Goal: Transaction & Acquisition: Purchase product/service

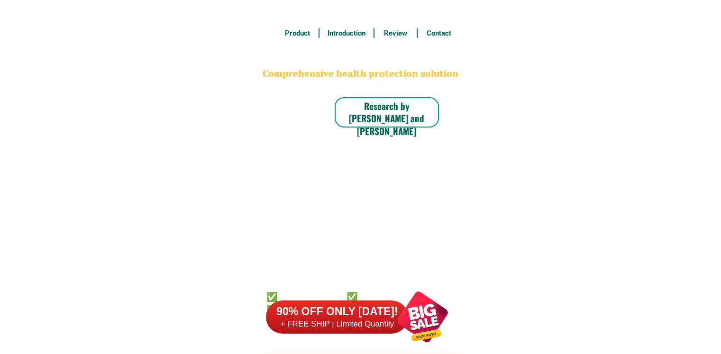
scroll to position [7419, 0]
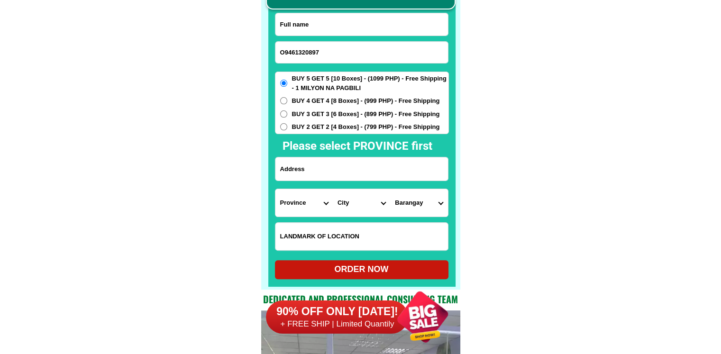
drag, startPoint x: 285, startPoint y: 49, endPoint x: 269, endPoint y: 57, distance: 17.4
click at [269, 57] on div "CASH ON DELIVERY (COD) FREE SHIPPING (Receive after 4-10 days of shipping) COMP…" at bounding box center [360, 121] width 199 height 337
type input "09461320897"
drag, startPoint x: 334, startPoint y: 18, endPoint x: 330, endPoint y: 4, distance: 13.8
click at [334, 18] on input "Input full_name" at bounding box center [362, 24] width 173 height 22
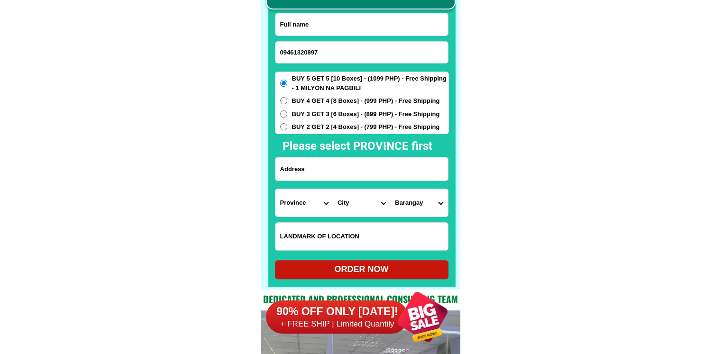
paste input "[PERSON_NAME]"
type input "[PERSON_NAME]"
click at [344, 165] on input "Input address" at bounding box center [362, 168] width 173 height 23
paste input "[STREET_ADDRESS] Subdivision Polomolok [GEOGRAPHIC_DATA]"
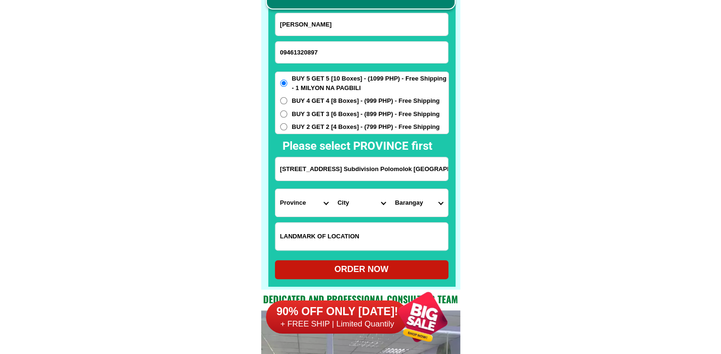
scroll to position [0, 32]
type input "[STREET_ADDRESS] Subdivision Polomolok [GEOGRAPHIC_DATA]"
drag, startPoint x: 348, startPoint y: 239, endPoint x: 347, endPoint y: 233, distance: 6.2
click at [348, 239] on input "Input LANDMARKOFLOCATION" at bounding box center [362, 237] width 173 height 28
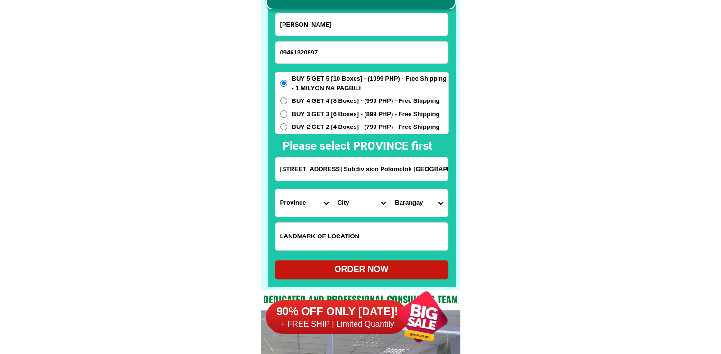
paste input "Gate 2 Kaunlaran Subd. [GEOGRAPHIC_DATA] [GEOGRAPHIC_DATA]"
type input "Gate 2 Kaunlaran Subd. [GEOGRAPHIC_DATA] [GEOGRAPHIC_DATA]"
drag, startPoint x: 364, startPoint y: 165, endPoint x: 518, endPoint y: 174, distance: 153.9
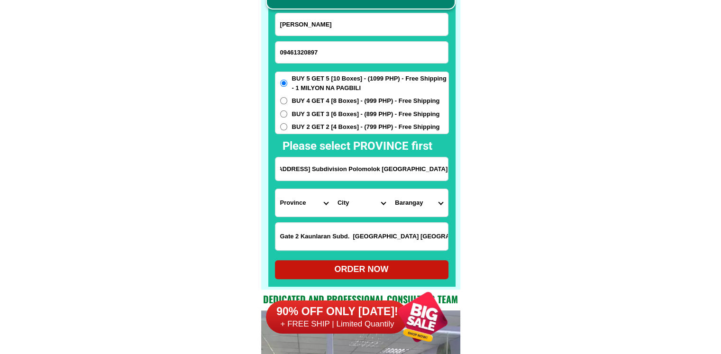
click at [305, 212] on select "Province [GEOGRAPHIC_DATA] [GEOGRAPHIC_DATA] [GEOGRAPHIC_DATA] [GEOGRAPHIC_DATA…" at bounding box center [304, 203] width 57 height 28
select select "63_995"
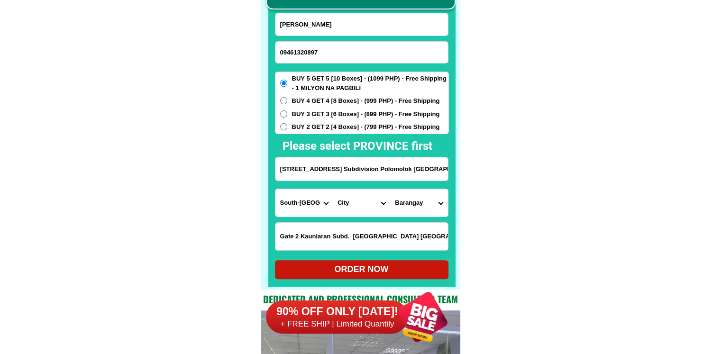
click at [356, 202] on select "City General-[GEOGRAPHIC_DATA]-city [GEOGRAPHIC_DATA]-[GEOGRAPHIC_DATA]-[GEOGRA…" at bounding box center [361, 203] width 57 height 28
select select "63_9953239"
click at [430, 202] on select "Barangay [GEOGRAPHIC_DATA] site Crossing palkan Glamang Kinilis Klinan 6 [GEOGR…" at bounding box center [418, 203] width 57 height 28
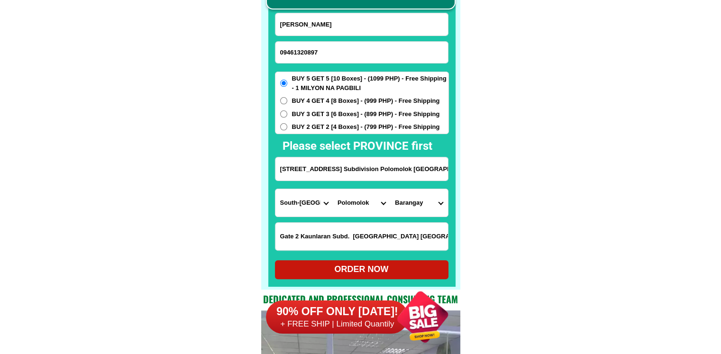
click at [426, 205] on select "Barangay [GEOGRAPHIC_DATA] site Crossing palkan Glamang Kinilis Klinan 6 [GEOGR…" at bounding box center [418, 203] width 57 height 28
select select "63_99532399900"
click at [345, 129] on span "BUY 2 GET 2 [4 Boxes] - (799 PHP) - Free Shipping" at bounding box center [366, 126] width 148 height 9
click at [287, 129] on input "BUY 2 GET 2 [4 Boxes] - (799 PHP) - Free Shipping" at bounding box center [283, 126] width 7 height 7
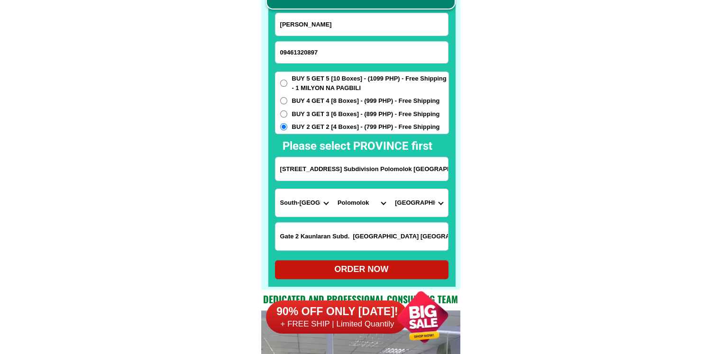
click at [376, 268] on div "ORDER NOW" at bounding box center [362, 269] width 174 height 13
radio input "true"
click at [341, 53] on input "Input phone_number" at bounding box center [362, 52] width 173 height 21
paste input "09201248113"
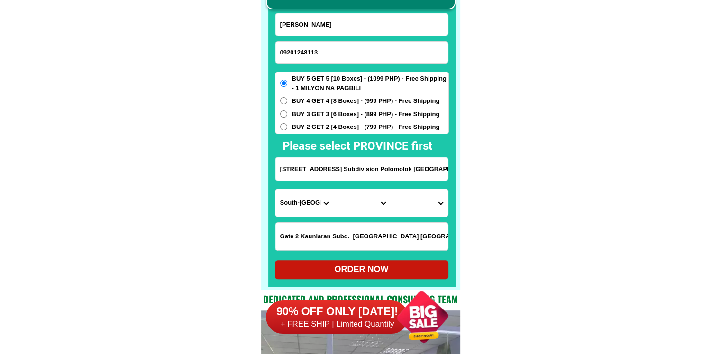
type input "09201248113"
drag, startPoint x: 352, startPoint y: 30, endPoint x: 333, endPoint y: 2, distance: 34.1
click at [352, 30] on input "[PERSON_NAME]" at bounding box center [362, 24] width 173 height 22
paste input "[PERSON_NAME]"
type input "[PERSON_NAME]"
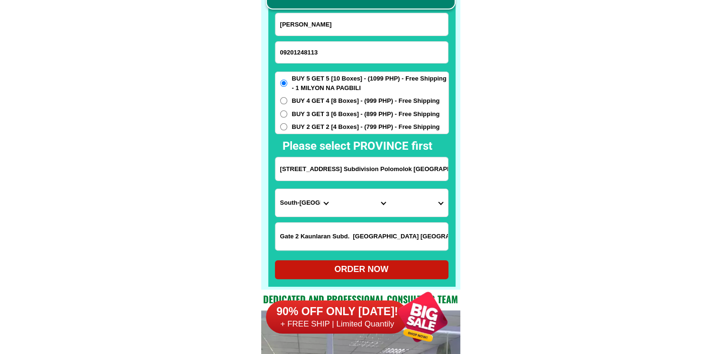
click at [346, 23] on input "[PERSON_NAME]" at bounding box center [362, 24] width 173 height 22
click at [356, 167] on input "Input address" at bounding box center [362, 168] width 173 height 23
paste input "Area 9c carmilite. [GEOGRAPHIC_DATA][PERSON_NAME]. Brgy 187. 3rd. District. [GE…"
type input "Area 9c carmilite. [GEOGRAPHIC_DATA][PERSON_NAME]. Brgy 187. 3rd. District. [GE…"
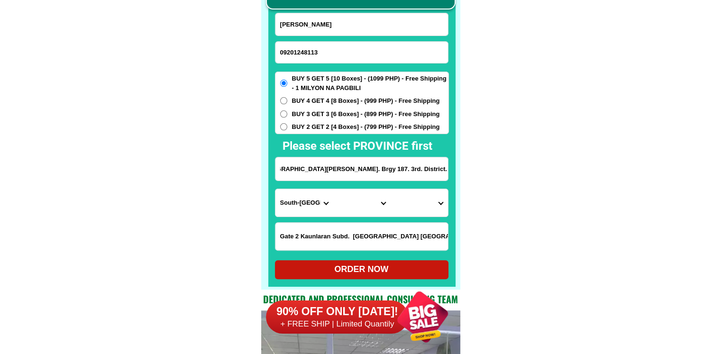
scroll to position [0, 0]
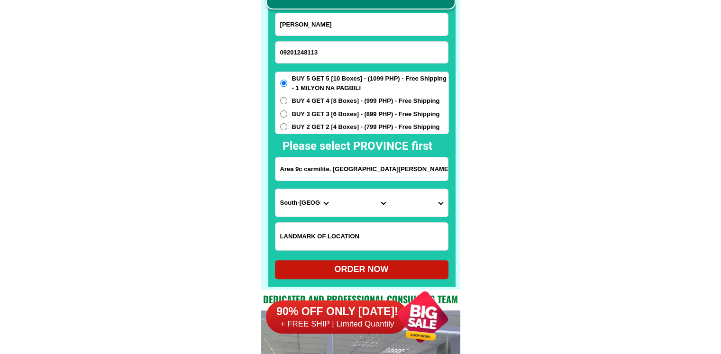
drag, startPoint x: 324, startPoint y: 234, endPoint x: 368, endPoint y: 241, distance: 45.1
click at [324, 234] on input "Input LANDMARKOFLOCATION" at bounding box center [362, 237] width 173 height 28
paste input "Carmilite coverdcourt"
type input "Carmilite coverdcourt"
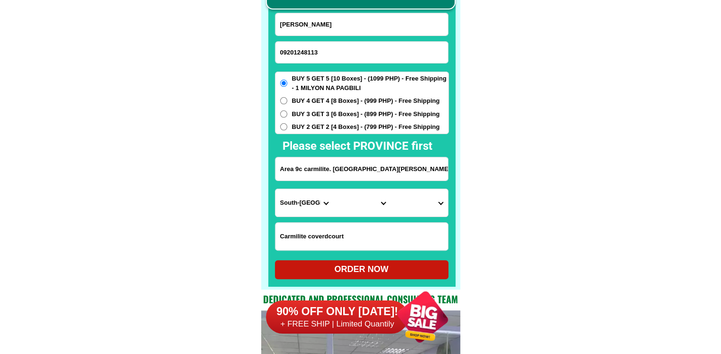
scroll to position [0, 72]
drag, startPoint x: 376, startPoint y: 175, endPoint x: 543, endPoint y: 175, distance: 167.4
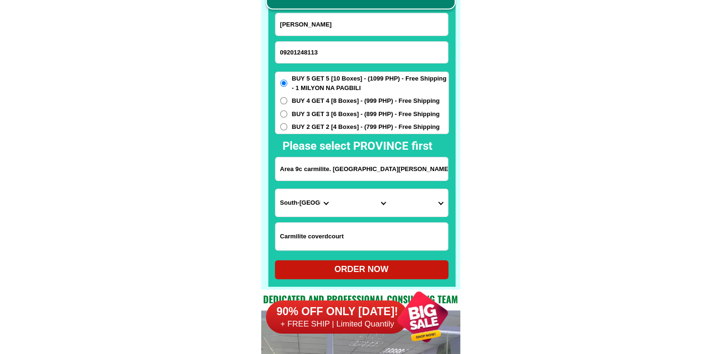
click at [308, 206] on select "Province [GEOGRAPHIC_DATA] [GEOGRAPHIC_DATA] [GEOGRAPHIC_DATA] [GEOGRAPHIC_DATA…" at bounding box center [304, 203] width 57 height 28
select select "63_219"
click at [356, 202] on select "City" at bounding box center [361, 203] width 57 height 28
select select "63_2199773"
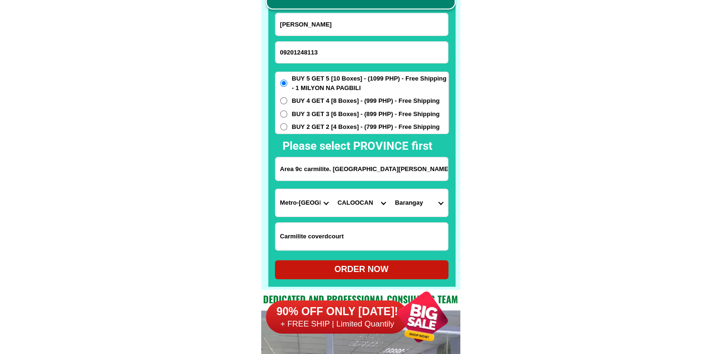
click at [429, 201] on select "[GEOGRAPHIC_DATA]" at bounding box center [418, 203] width 57 height 28
select select "63_21997735425"
click at [390, 189] on select "[GEOGRAPHIC_DATA]" at bounding box center [418, 203] width 57 height 28
click at [343, 133] on div "BUY 5 GET 5 [10 Boxes] - (1099 PHP) - Free Shipping - 1 MILYON NA PAGBILI BUY 4…" at bounding box center [362, 103] width 174 height 63
click at [342, 125] on span "BUY 2 GET 2 [4 Boxes] - (799 PHP) - Free Shipping" at bounding box center [366, 126] width 148 height 9
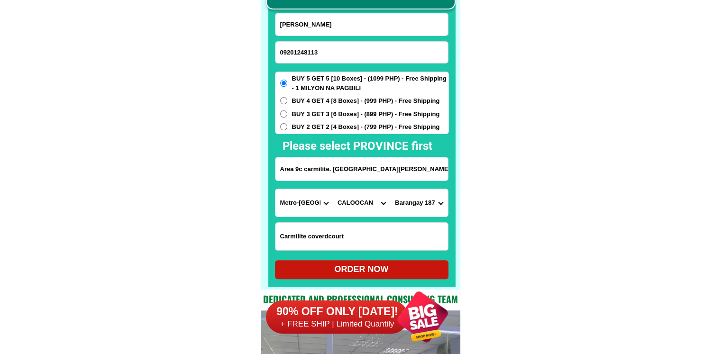
click at [287, 125] on input "BUY 2 GET 2 [4 Boxes] - (799 PHP) - Free Shipping" at bounding box center [283, 126] width 7 height 7
radio input "true"
click at [351, 267] on div "ORDER NOW" at bounding box center [362, 269] width 174 height 13
type input "Carmilite coverdcourt"
radio input "true"
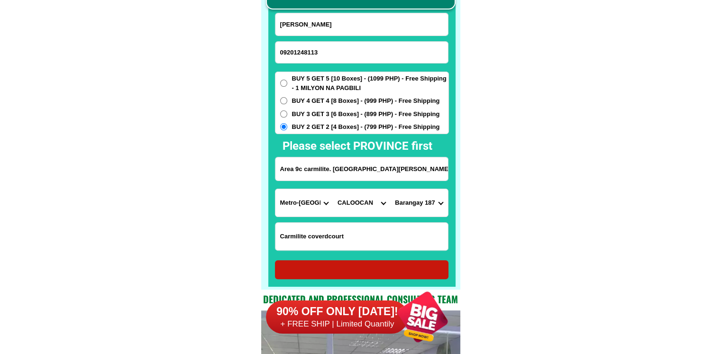
radio input "true"
click at [355, 25] on input "[PERSON_NAME]" at bounding box center [362, 24] width 173 height 22
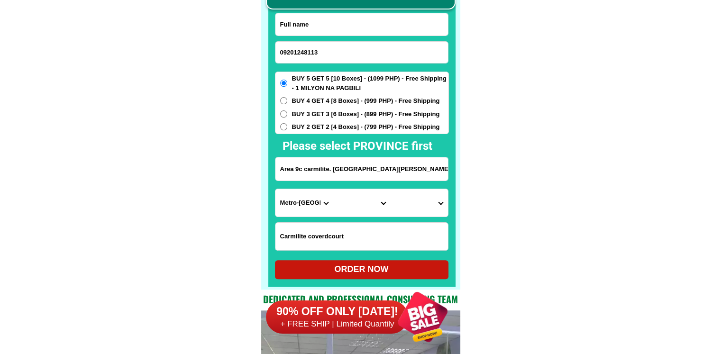
paste input "[PERSON_NAME]"
type input "[PERSON_NAME]"
click at [309, 44] on input "09201248113" at bounding box center [362, 52] width 173 height 21
paste input "09352257838"
type input "09352257838"
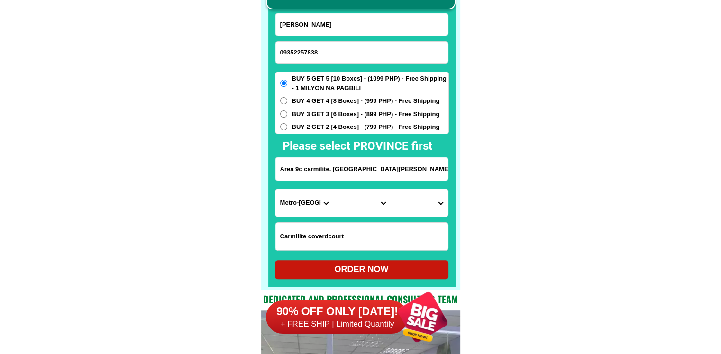
click at [296, 203] on select "Province [GEOGRAPHIC_DATA] [GEOGRAPHIC_DATA] [GEOGRAPHIC_DATA] [GEOGRAPHIC_DATA…" at bounding box center [304, 203] width 57 height 28
select select "63_283"
click at [342, 206] on select "City" at bounding box center [361, 203] width 57 height 28
select select "63_2838776"
click at [305, 205] on select "Province [GEOGRAPHIC_DATA] [GEOGRAPHIC_DATA] [GEOGRAPHIC_DATA] [GEOGRAPHIC_DATA…" at bounding box center [304, 203] width 57 height 28
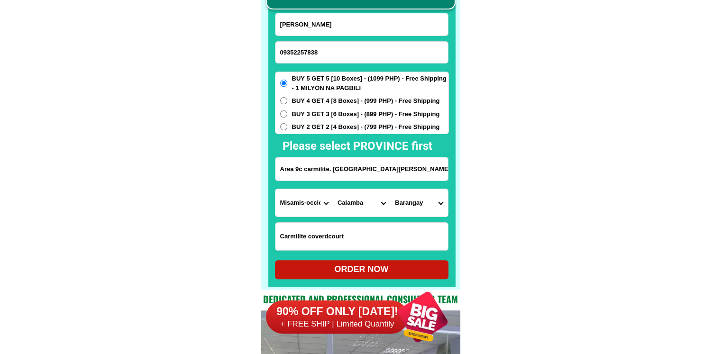
select select "63_386"
click at [349, 204] on select "City Aloran [GEOGRAPHIC_DATA] [GEOGRAPHIC_DATA][PERSON_NAME] [PERSON_NAME]-chio…" at bounding box center [361, 203] width 57 height 28
select select "63_386807"
click at [415, 203] on select "Barangay Agusan Baikingon [GEOGRAPHIC_DATA] Balulang Barangay 1 (pob.) Barangay…" at bounding box center [418, 203] width 57 height 28
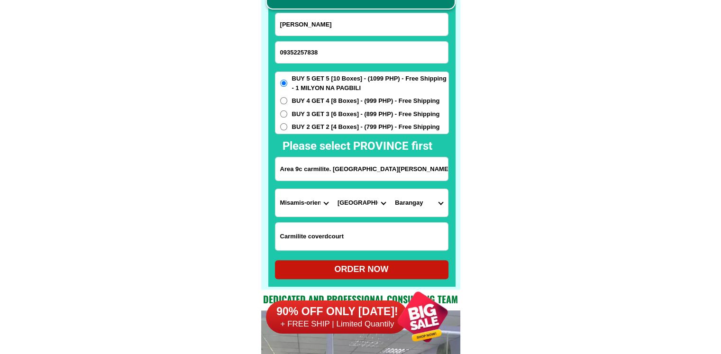
select select "63_3868079865"
drag, startPoint x: 530, startPoint y: 202, endPoint x: 436, endPoint y: 50, distance: 178.6
click at [292, 203] on select "Province [GEOGRAPHIC_DATA] [GEOGRAPHIC_DATA] [GEOGRAPHIC_DATA] [GEOGRAPHIC_DATA…" at bounding box center [304, 203] width 57 height 28
select select "63_219"
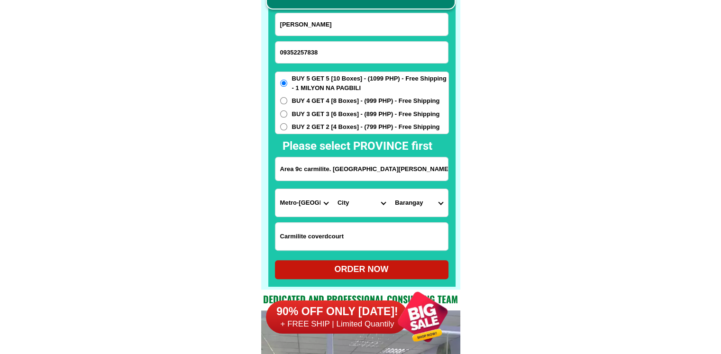
click at [357, 202] on select "City [GEOGRAPHIC_DATA] [GEOGRAPHIC_DATA] [GEOGRAPHIC_DATA] [GEOGRAPHIC_DATA]-ci…" at bounding box center [361, 203] width 57 height 28
select select "63_2191611"
click at [429, 210] on select "[GEOGRAPHIC_DATA][PERSON_NAME][GEOGRAPHIC_DATA] [GEOGRAPHIC_DATA] [GEOGRAPHIC_D…" at bounding box center [418, 203] width 57 height 28
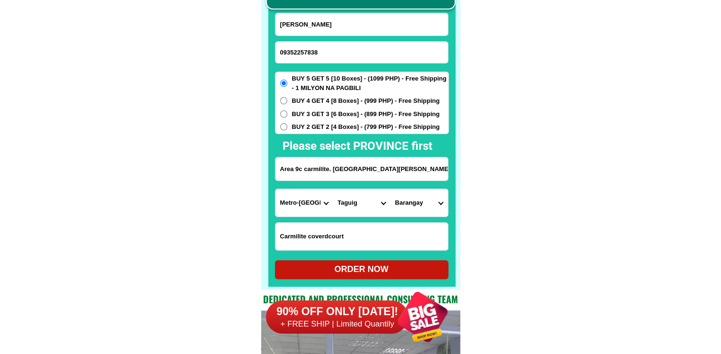
drag, startPoint x: 414, startPoint y: 214, endPoint x: 417, endPoint y: 201, distance: 13.7
click at [414, 214] on select "[GEOGRAPHIC_DATA][PERSON_NAME][GEOGRAPHIC_DATA] [GEOGRAPHIC_DATA] [GEOGRAPHIC_D…" at bounding box center [418, 203] width 57 height 28
click at [403, 198] on select "[GEOGRAPHIC_DATA][PERSON_NAME][GEOGRAPHIC_DATA] [GEOGRAPHIC_DATA] [GEOGRAPHIC_D…" at bounding box center [418, 203] width 57 height 28
select select "63_219161165"
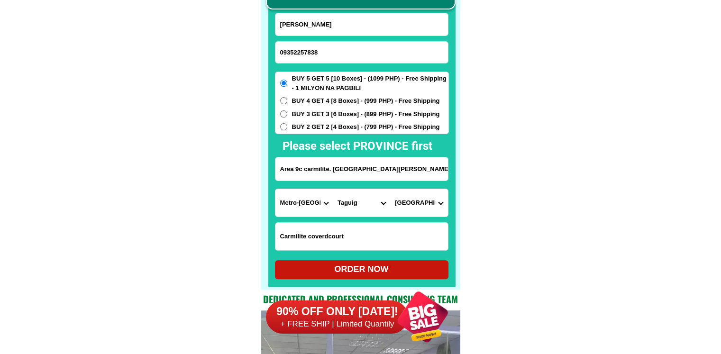
click at [303, 167] on input "Area 9c carmilite. [GEOGRAPHIC_DATA][PERSON_NAME]. Brgy 187. 3rd. District. [GE…" at bounding box center [362, 168] width 173 height 23
click at [422, 207] on select "[GEOGRAPHIC_DATA][PERSON_NAME][GEOGRAPHIC_DATA] [GEOGRAPHIC_DATA] [GEOGRAPHIC_D…" at bounding box center [418, 203] width 57 height 28
click at [392, 169] on input "[GEOGRAPHIC_DATA] Taguig [PERSON_NAME]" at bounding box center [362, 168] width 173 height 23
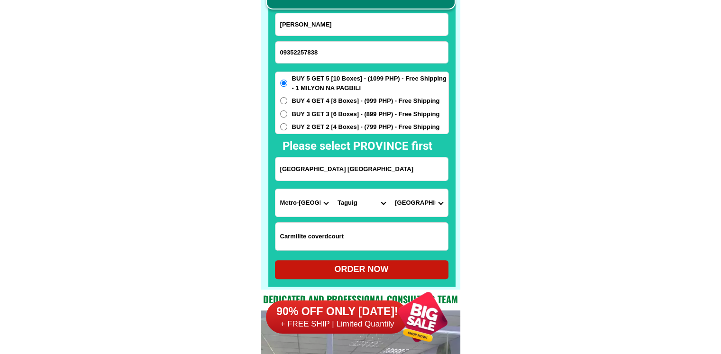
type input "[GEOGRAPHIC_DATA] [GEOGRAPHIC_DATA]"
drag, startPoint x: 341, startPoint y: 136, endPoint x: 341, endPoint y: 127, distance: 9.5
click at [341, 135] on form "[GEOGRAPHIC_DATA] 09352257838 ORDER NOW [GEOGRAPHIC_DATA] [GEOGRAPHIC_DATA] [GE…" at bounding box center [362, 146] width 174 height 267
click at [341, 122] on span "BUY 2 GET 2 [4 Boxes] - (799 PHP) - Free Shipping" at bounding box center [366, 126] width 148 height 9
click at [287, 123] on input "BUY 2 GET 2 [4 Boxes] - (799 PHP) - Free Shipping" at bounding box center [283, 126] width 7 height 7
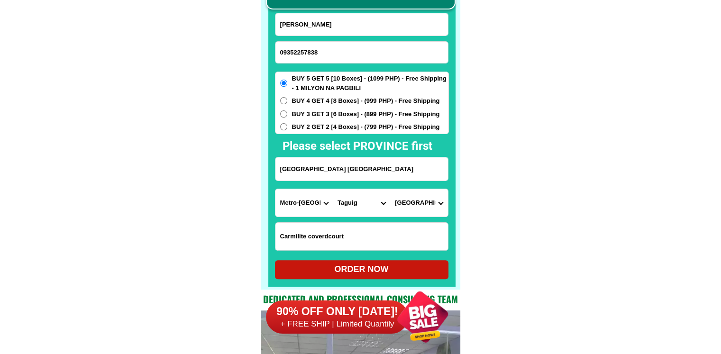
radio input "true"
click at [349, 267] on div "ORDER NOW" at bounding box center [362, 269] width 174 height 13
radio input "true"
click at [339, 55] on input "09352257838" at bounding box center [362, 52] width 173 height 21
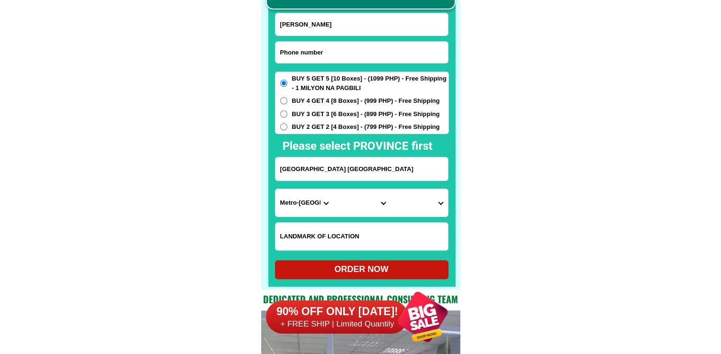
paste input "09552862232"
type input "09552862232"
click at [372, 28] on input "[PERSON_NAME]" at bounding box center [362, 24] width 173 height 22
paste input "[PERSON_NAME]"
type input "[PERSON_NAME]"
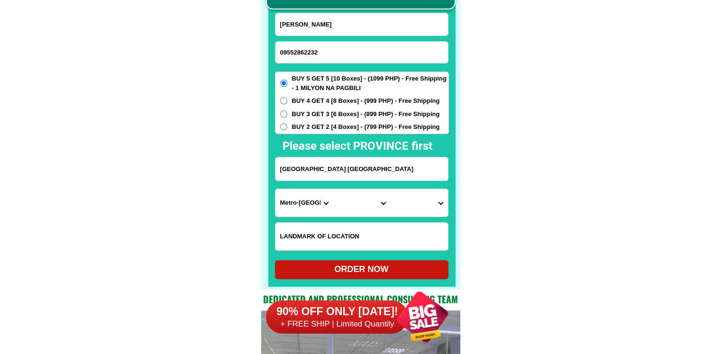
click at [353, 170] on input "[GEOGRAPHIC_DATA] [GEOGRAPHIC_DATA]" at bounding box center [362, 168] width 173 height 23
paste input "Brgy;Telacsan, mandaluyung macabebe Pampanga"
type input "Brgy;Telacsan, mandaluyung macabebe Pampanga"
click at [307, 202] on select "Province [GEOGRAPHIC_DATA] [GEOGRAPHIC_DATA] [GEOGRAPHIC_DATA] [GEOGRAPHIC_DATA…" at bounding box center [304, 203] width 57 height 28
select select "63_779"
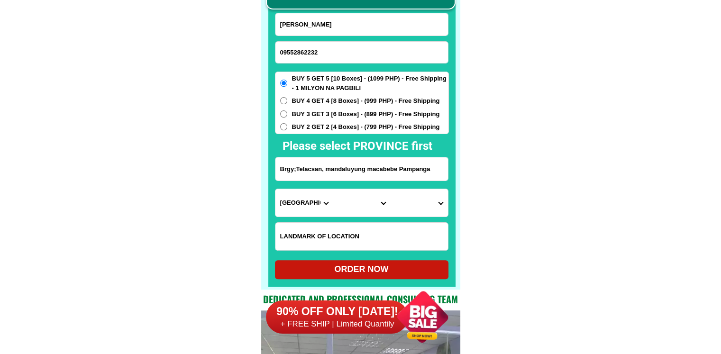
click at [354, 203] on select "City [GEOGRAPHIC_DATA]-city [GEOGRAPHIC_DATA] Arayat Bacolor [GEOGRAPHIC_DATA] …" at bounding box center [361, 203] width 57 height 28
select select "63_7796183"
click at [413, 206] on select "Barangay [GEOGRAPHIC_DATA] tete [PERSON_NAME] Castuli [GEOGRAPHIC_DATA] [GEOGRA…" at bounding box center [418, 203] width 57 height 28
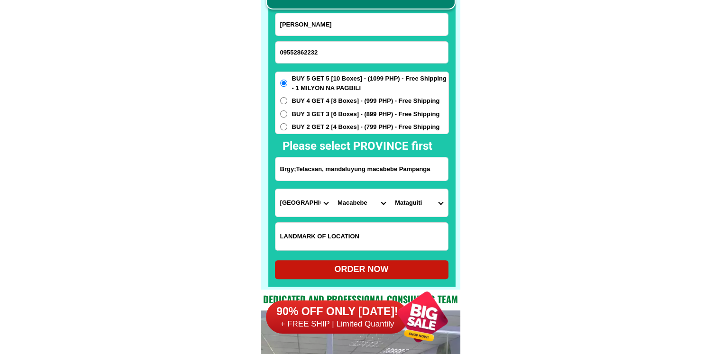
click at [413, 206] on select "Barangay [GEOGRAPHIC_DATA] tete [PERSON_NAME] Castuli [GEOGRAPHIC_DATA] [GEOGRA…" at bounding box center [418, 203] width 57 height 28
select select "63_779618351"
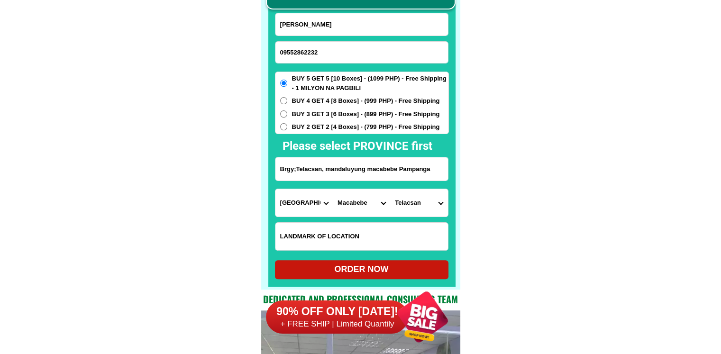
click at [395, 275] on div "ORDER NOW" at bounding box center [362, 269] width 174 height 13
type input "[PERSON_NAME]"
radio input "true"
click at [328, 54] on input "Input phone_number" at bounding box center [362, 52] width 173 height 21
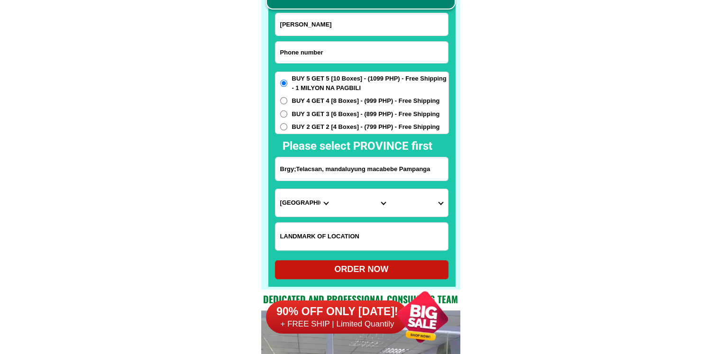
paste input "09361886094"
type input "09361886094"
click at [360, 18] on input "[PERSON_NAME]" at bounding box center [362, 24] width 173 height 22
paste input "[PERSON_NAME]"
type input "[PERSON_NAME]"
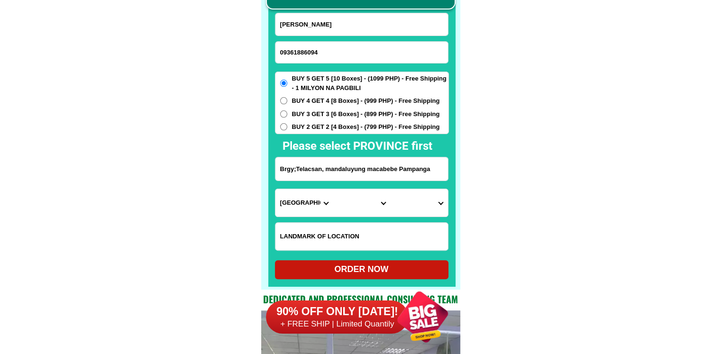
click at [338, 165] on input "Brgy;Telacsan, mandaluyung macabebe Pampanga" at bounding box center [362, 168] width 173 height 23
paste input "bajumpandan porok kanangkaan [PERSON_NAME] [PERSON_NAME]"
type input "bajumpandan porok kanangkaan [PERSON_NAME] [PERSON_NAME]"
click at [329, 171] on input "bajumpandan porok kanangkaan [PERSON_NAME] [PERSON_NAME]" at bounding box center [362, 168] width 173 height 23
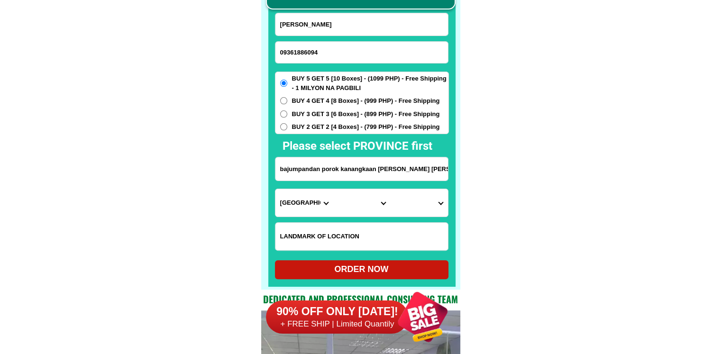
click at [329, 171] on input "bajumpandan porok kanangkaan [PERSON_NAME] [PERSON_NAME]" at bounding box center [362, 168] width 173 height 23
click at [312, 199] on select "Province [GEOGRAPHIC_DATA] [GEOGRAPHIC_DATA] [GEOGRAPHIC_DATA] [GEOGRAPHIC_DATA…" at bounding box center [304, 203] width 57 height 28
click at [359, 200] on select "City Alubijid [GEOGRAPHIC_DATA] [GEOGRAPHIC_DATA] [GEOGRAPHIC_DATA] [GEOGRAPHIC…" at bounding box center [361, 203] width 57 height 28
click at [358, 201] on select "City Alubijid [GEOGRAPHIC_DATA] [GEOGRAPHIC_DATA] [GEOGRAPHIC_DATA] [GEOGRAPHIC…" at bounding box center [361, 203] width 57 height 28
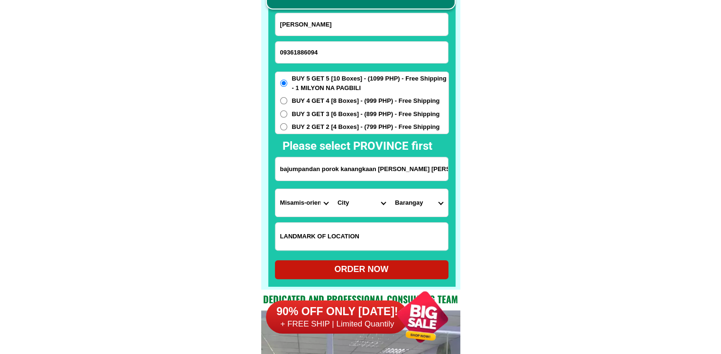
click at [358, 201] on select "City Alubijid [GEOGRAPHIC_DATA] [GEOGRAPHIC_DATA] [GEOGRAPHIC_DATA] [GEOGRAPHIC…" at bounding box center [361, 203] width 57 height 28
click at [309, 205] on select "Province [GEOGRAPHIC_DATA] [GEOGRAPHIC_DATA] [GEOGRAPHIC_DATA] [GEOGRAPHIC_DATA…" at bounding box center [304, 203] width 57 height 28
select select "63_411"
click at [348, 205] on select "City Alubijid [GEOGRAPHIC_DATA] [GEOGRAPHIC_DATA] [GEOGRAPHIC_DATA] [GEOGRAPHIC…" at bounding box center [361, 203] width 57 height 28
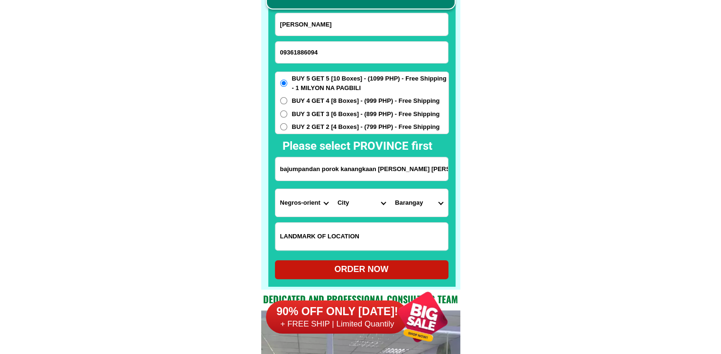
select select "63_4117242"
click at [333, 189] on select "City [GEOGRAPHIC_DATA]-city [GEOGRAPHIC_DATA]-city [GEOGRAPHIC_DATA] [GEOGRAPHI…" at bounding box center [361, 203] width 57 height 28
click at [422, 205] on select "Barangay Bagacay Bajumpandan [GEOGRAPHIC_DATA] Banilad [GEOGRAPHIC_DATA] Bating…" at bounding box center [418, 203] width 57 height 28
select select "63_411724251491"
drag, startPoint x: 567, startPoint y: 232, endPoint x: 558, endPoint y: 239, distance: 11.9
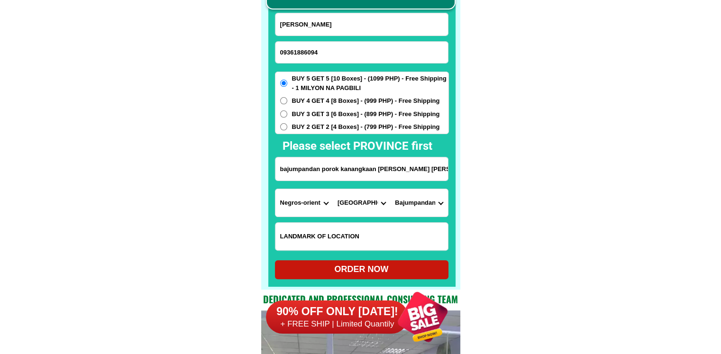
click at [412, 270] on div "ORDER NOW" at bounding box center [362, 269] width 174 height 13
type input "[PERSON_NAME]"
radio input "true"
click at [317, 60] on input "09361886094" at bounding box center [362, 52] width 173 height 21
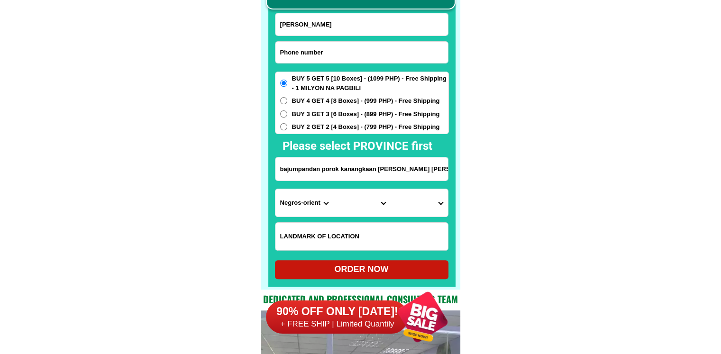
paste input "2.09279985122"
click at [348, 47] on input "2.09279985122" at bounding box center [362, 52] width 173 height 21
paste input "Input phone_number"
type input "09279985122"
click at [355, 28] on input "[PERSON_NAME]" at bounding box center [362, 24] width 173 height 22
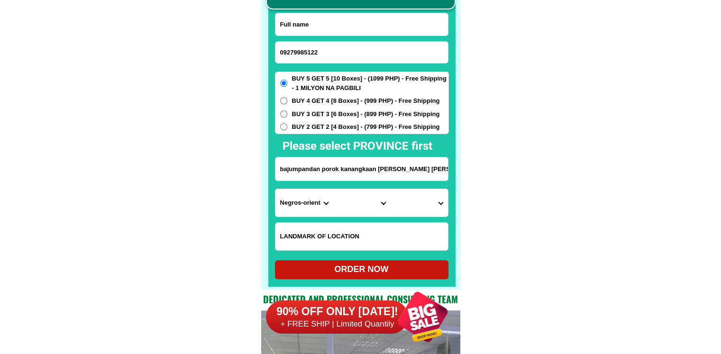
paste input "[PERSON_NAME]"
type input "[PERSON_NAME]"
drag, startPoint x: 343, startPoint y: 173, endPoint x: 372, endPoint y: 173, distance: 28.5
click at [343, 173] on input "bajumpandan porok kanangkaan [PERSON_NAME] [PERSON_NAME]" at bounding box center [362, 168] width 173 height 23
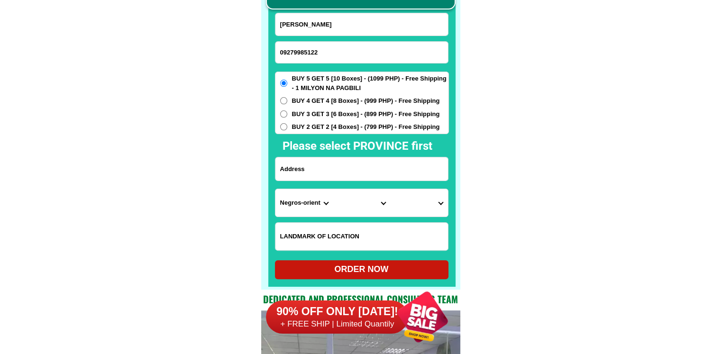
paste input "Malinawon ,Lun Padidu Malapatan [GEOGRAPHIC_DATA]"
type input "Malinawon ,Lun Padidu Malapatan [GEOGRAPHIC_DATA]"
click at [313, 203] on select "Province [GEOGRAPHIC_DATA] [GEOGRAPHIC_DATA] [GEOGRAPHIC_DATA] [GEOGRAPHIC_DATA…" at bounding box center [304, 203] width 57 height 28
select select "63_581"
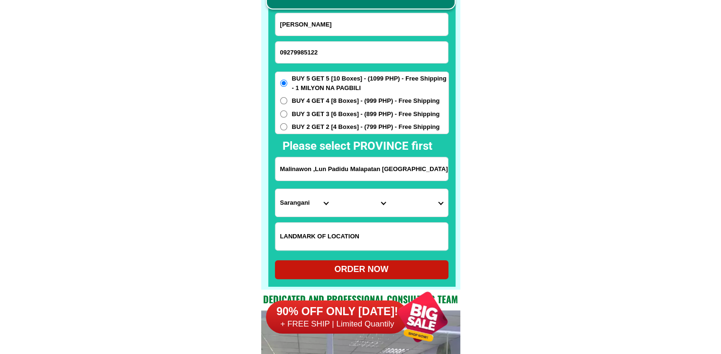
click at [276, 189] on select "Province [GEOGRAPHIC_DATA] [GEOGRAPHIC_DATA] [GEOGRAPHIC_DATA] [GEOGRAPHIC_DATA…" at bounding box center [304, 203] width 57 height 28
click at [355, 205] on select "City [PERSON_NAME] Kiamba Maasim Maitum Malapatan [GEOGRAPHIC_DATA]" at bounding box center [361, 203] width 57 height 28
select select "63_5812654"
drag, startPoint x: 525, startPoint y: 233, endPoint x: 518, endPoint y: 230, distance: 8.1
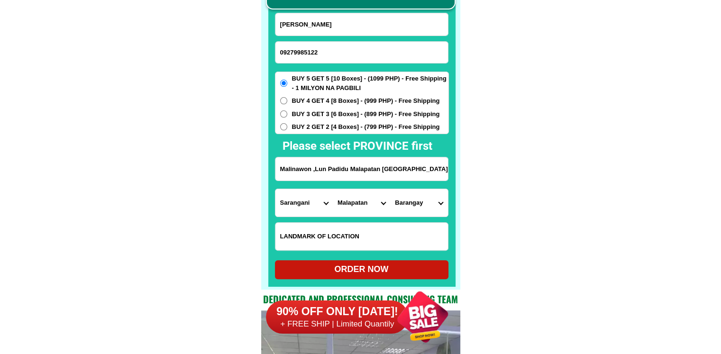
click at [427, 210] on select "Barangay Daan suyan Kihan [PERSON_NAME] [PERSON_NAME] Lun padidu Patag [GEOGRAP…" at bounding box center [418, 203] width 57 height 28
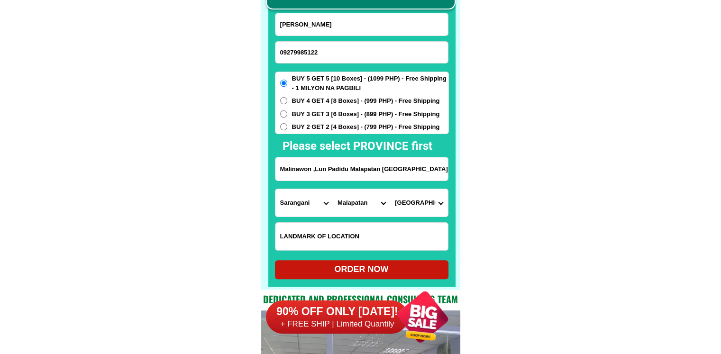
click at [427, 210] on select "Barangay Daan suyan Kihan [PERSON_NAME] [PERSON_NAME] Lun padidu Patag [GEOGRAP…" at bounding box center [418, 203] width 57 height 28
click at [377, 206] on select "City [PERSON_NAME] Kiamba Maasim Maitum Malapatan [GEOGRAPHIC_DATA]" at bounding box center [361, 203] width 57 height 28
click at [403, 202] on select "Barangay Daan suyan Kihan [PERSON_NAME] [PERSON_NAME] Lun padidu Patag [GEOGRAP…" at bounding box center [418, 203] width 57 height 28
select select "63_58126542273"
click at [390, 189] on select "Barangay Daan suyan Kihan [PERSON_NAME] [PERSON_NAME] Lun padidu Patag [GEOGRAP…" at bounding box center [418, 203] width 57 height 28
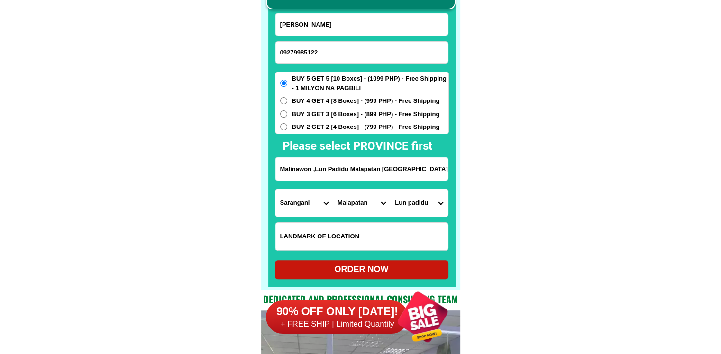
click at [378, 274] on div "ORDER NOW" at bounding box center [362, 269] width 174 height 13
type input "Malinawon ,Lun Padidu Malapatan [GEOGRAPHIC_DATA]"
radio input "true"
click at [354, 40] on form "[GEOGRAPHIC_DATA][PERSON_NAME] 09279985122 ORDER NOW [GEOGRAPHIC_DATA] ,[GEOGRA…" at bounding box center [362, 146] width 174 height 267
click at [347, 50] on input "09279985122" at bounding box center [362, 52] width 173 height 21
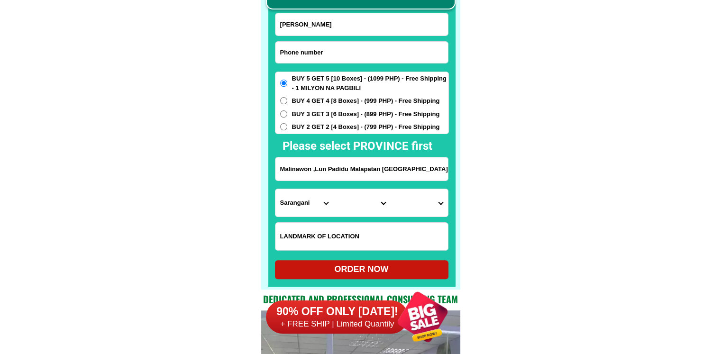
paste input "0995 409 1828"
click at [309, 54] on input "0995 409 1828" at bounding box center [362, 52] width 173 height 21
click at [309, 53] on input "0995 409 1828" at bounding box center [362, 52] width 173 height 21
click at [306, 51] on input "0995 409 1828" at bounding box center [362, 52] width 173 height 21
click at [294, 54] on input "0995 4091828" at bounding box center [362, 52] width 173 height 21
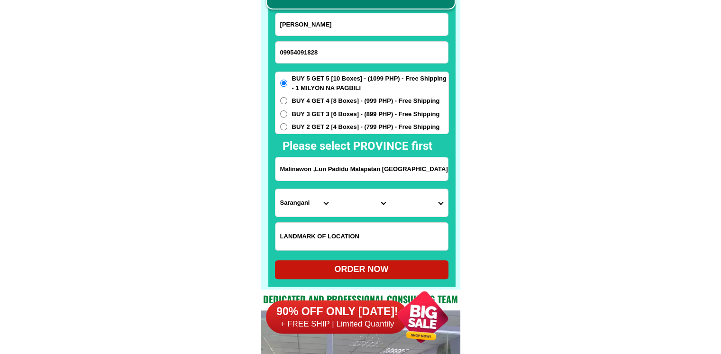
type input "09954091828"
click at [349, 29] on input "Input full_name" at bounding box center [362, 24] width 173 height 22
paste input "[PERSON_NAME]"
type input "[PERSON_NAME]"
click at [340, 167] on input "Malinawon ,Lun Padidu Malapatan [GEOGRAPHIC_DATA]" at bounding box center [362, 168] width 173 height 23
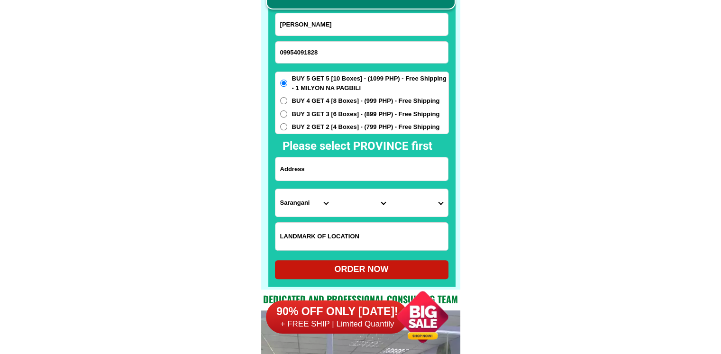
paste input "[GEOGRAPHIC_DATA] [GEOGRAPHIC_DATA]"
type input "[GEOGRAPHIC_DATA] [GEOGRAPHIC_DATA]"
click at [305, 202] on select "Province [GEOGRAPHIC_DATA] [GEOGRAPHIC_DATA] [GEOGRAPHIC_DATA] [GEOGRAPHIC_DATA…" at bounding box center [304, 203] width 57 height 28
select select "63_904"
click at [276, 189] on select "Province [GEOGRAPHIC_DATA] [GEOGRAPHIC_DATA] [GEOGRAPHIC_DATA] [GEOGRAPHIC_DATA…" at bounding box center [304, 203] width 57 height 28
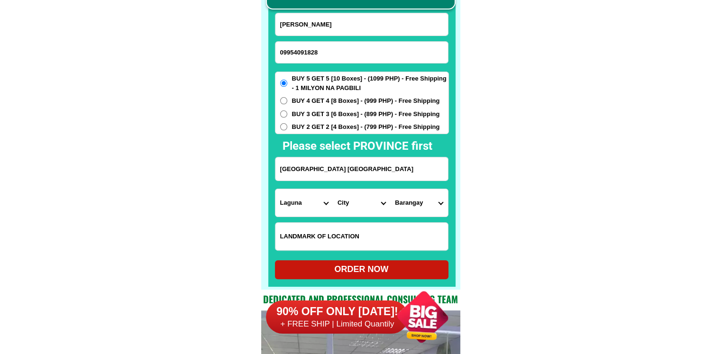
click at [375, 211] on select "City [GEOGRAPHIC_DATA] [GEOGRAPHIC_DATA]-city [GEOGRAPHIC_DATA] [GEOGRAPHIC_DAT…" at bounding box center [361, 203] width 57 height 28
select select "63_9049555"
drag, startPoint x: 503, startPoint y: 226, endPoint x: 461, endPoint y: 226, distance: 41.7
click at [414, 202] on select "Barangay Anglas Bangco Bukal Bulajo Cansuso Duhat Inao-awan Kanluran talaongan …" at bounding box center [418, 203] width 57 height 28
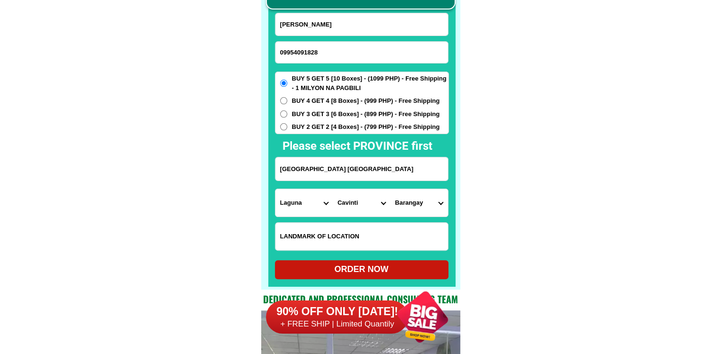
select select "63_90495552779"
click at [395, 267] on div "ORDER NOW" at bounding box center [362, 269] width 174 height 13
radio input "true"
drag, startPoint x: 351, startPoint y: 54, endPoint x: 349, endPoint y: 45, distance: 9.3
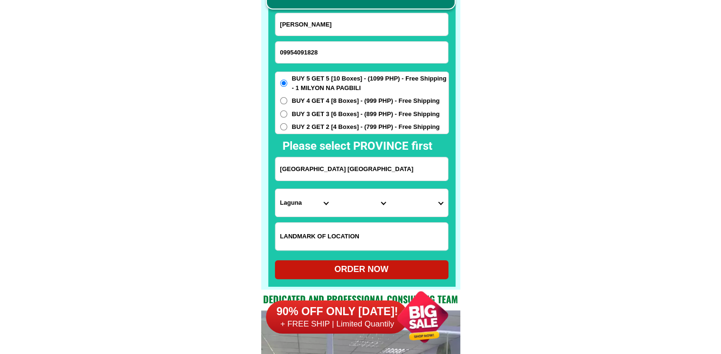
click at [351, 54] on input "09954091828" at bounding box center [362, 52] width 173 height 21
paste input "09617612225"
type input "09617612225"
click at [340, 27] on input "Input full_name" at bounding box center [362, 24] width 173 height 22
paste input "[PERSON_NAME]"
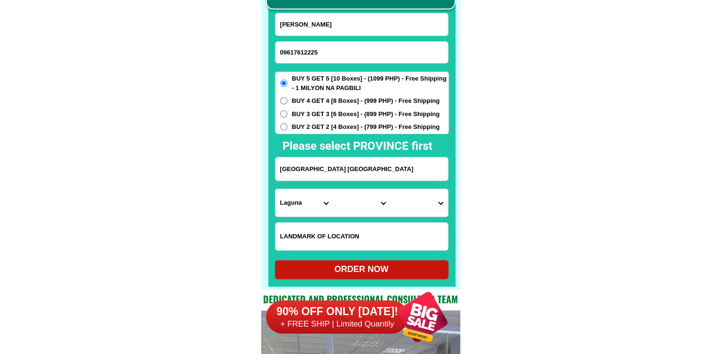
type input "[PERSON_NAME]"
drag, startPoint x: 322, startPoint y: 165, endPoint x: 337, endPoint y: 165, distance: 14.7
click at [322, 165] on input "[GEOGRAPHIC_DATA] [GEOGRAPHIC_DATA]" at bounding box center [362, 168] width 173 height 23
paste input "San Julian East Bantay Ilocos Sur Harapan Mismo ng cover court BRGY San Julian …"
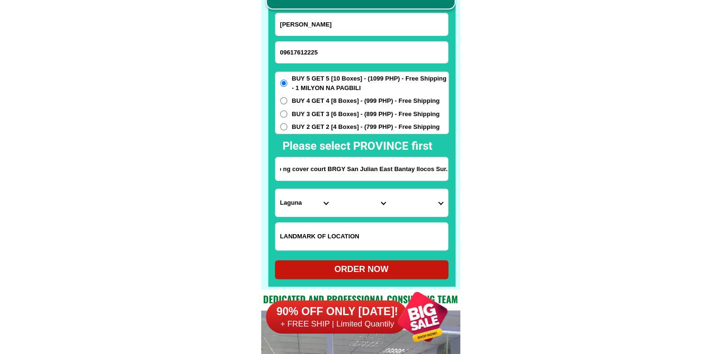
type input "San Julian East Bantay Ilocos Sur Harapan Mismo ng cover court BRGY San Julian …"
drag, startPoint x: 550, startPoint y: 172, endPoint x: 465, endPoint y: 201, distance: 89.5
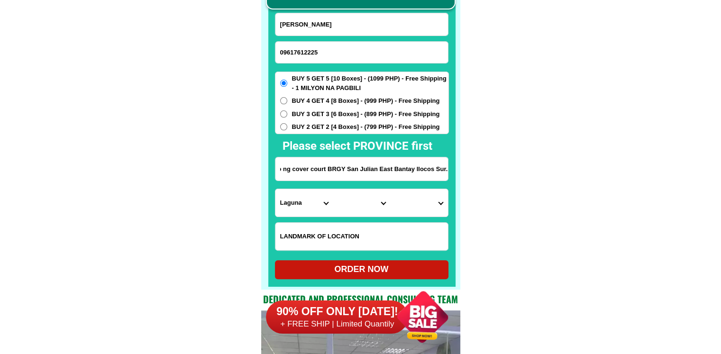
drag, startPoint x: 453, startPoint y: 173, endPoint x: 508, endPoint y: 173, distance: 54.5
click at [313, 202] on select "Province [GEOGRAPHIC_DATA] [GEOGRAPHIC_DATA] [GEOGRAPHIC_DATA] [GEOGRAPHIC_DATA…" at bounding box center [304, 203] width 57 height 28
select select "63_682"
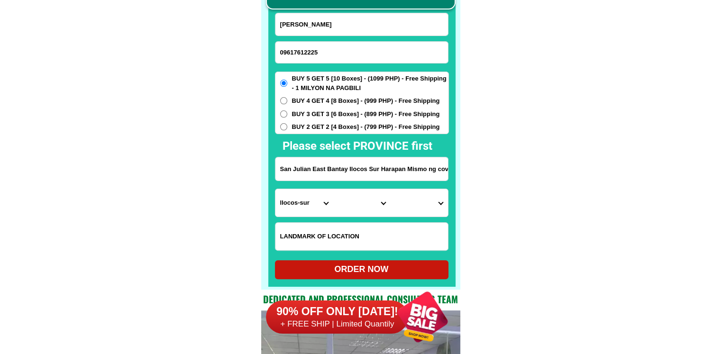
click at [370, 204] on select "City [GEOGRAPHIC_DATA][PERSON_NAME][GEOGRAPHIC_DATA][GEOGRAPHIC_DATA][GEOGRAPHI…" at bounding box center [361, 203] width 57 height 28
select select "63_6823439"
click at [418, 202] on select "Barangay Aggay An-annam Balaleng Banaoang Barangay 1 (pob.) Barangay 2 (pob.) B…" at bounding box center [418, 203] width 57 height 28
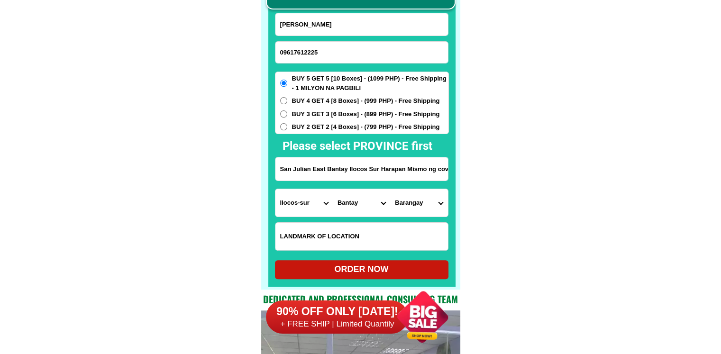
click at [418, 202] on select "Barangay Aggay An-annam Balaleng Banaoang Barangay 1 (pob.) Barangay 2 (pob.) B…" at bounding box center [418, 203] width 57 height 28
select select "63_682343953002"
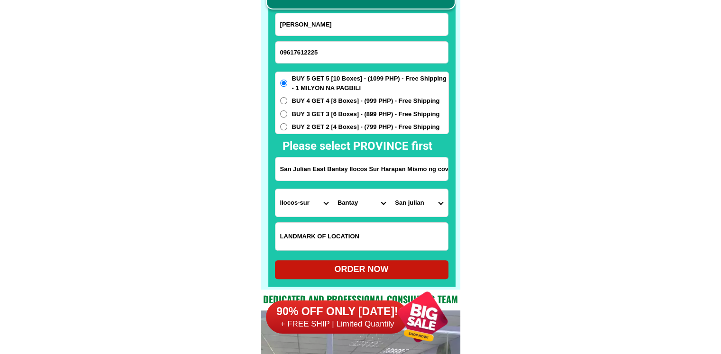
click at [371, 269] on div "ORDER NOW" at bounding box center [362, 269] width 174 height 13
type input "San Julian East Bantay Ilocos Sur Harapan Mismo ng cover court BRGY San Julian …"
radio input "true"
click at [341, 60] on input "09617612225" at bounding box center [362, 52] width 173 height 21
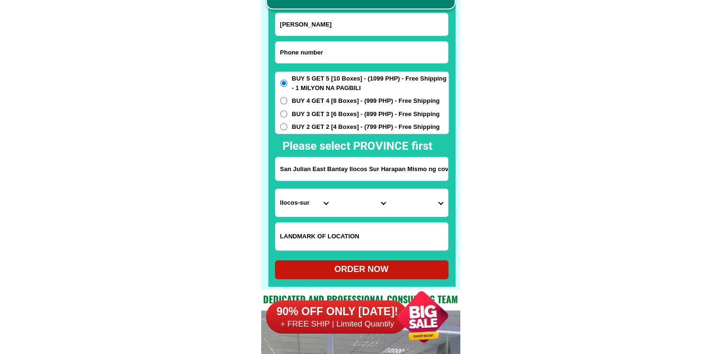
paste input "09359639554"
type input "09359639554"
click at [354, 32] on input "[PERSON_NAME]" at bounding box center [362, 24] width 173 height 22
paste input "[PERSON_NAME] Co [PERSON_NAME]"
type input "[PERSON_NAME] Co [PERSON_NAME]"
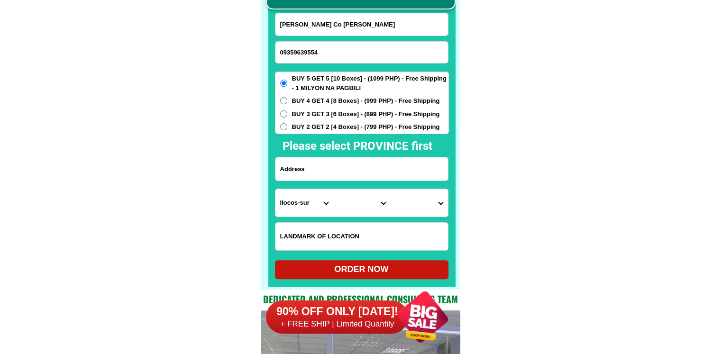
click at [350, 169] on input "Input address" at bounding box center [362, 168] width 173 height 23
paste input "Purok ilang ilang, Pukong [DATE], [GEOGRAPHIC_DATA], N.E"
type input "Purok ilang ilang, Pukong [DATE], [GEOGRAPHIC_DATA], N.E"
click at [333, 236] on input "Input LANDMARKOFLOCATION" at bounding box center [362, 237] width 173 height 28
paste input "K Servico Kanto4"
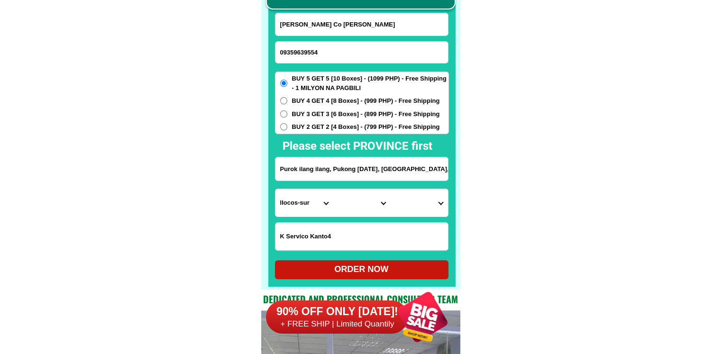
type input "K Servico Kanto4"
click at [296, 206] on select "Province [GEOGRAPHIC_DATA] [GEOGRAPHIC_DATA] [GEOGRAPHIC_DATA] [GEOGRAPHIC_DATA…" at bounding box center [304, 203] width 57 height 28
select select "63_198"
click at [362, 206] on select "City" at bounding box center [361, 203] width 57 height 28
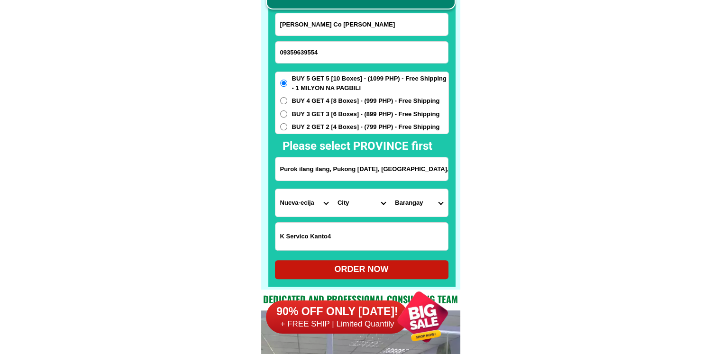
select select "63_1981499"
click at [435, 206] on select "Barangay [PERSON_NAME] (pob.) Bagong sikat Bagong silang Bakal i Bakal ii Bakal…" at bounding box center [418, 203] width 57 height 28
select select "63_19814996006"
click at [390, 189] on select "Barangay [PERSON_NAME] (pob.) Bagong sikat Bagong silang Bakal i Bakal ii Bakal…" at bounding box center [418, 203] width 57 height 28
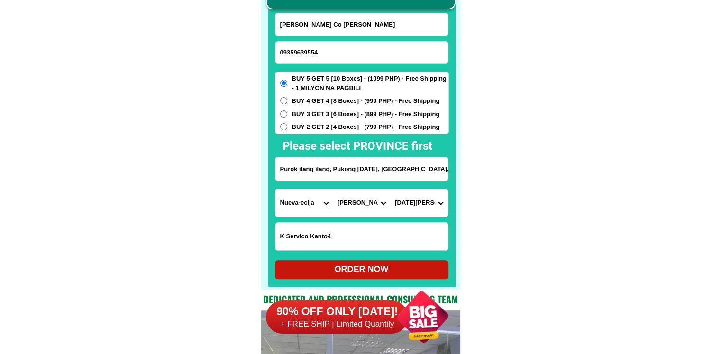
click at [385, 269] on div "ORDER NOW" at bounding box center [362, 269] width 174 height 13
radio input "true"
click at [319, 49] on input "09359639554" at bounding box center [362, 52] width 173 height 21
paste input "09975982110"
type input "09975982110"
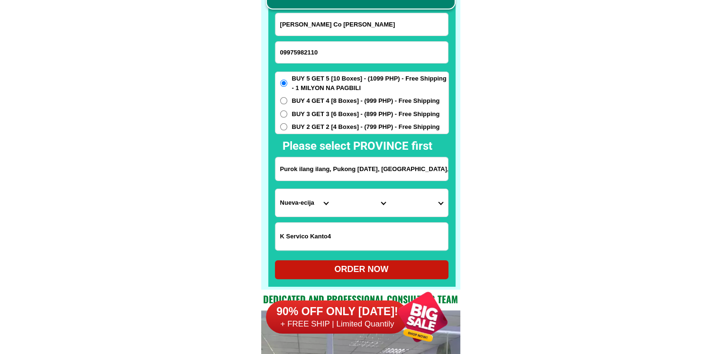
drag, startPoint x: 340, startPoint y: 33, endPoint x: 329, endPoint y: 4, distance: 30.7
click at [340, 33] on input "[PERSON_NAME] Co [PERSON_NAME]" at bounding box center [362, 24] width 173 height 22
paste input "Lolita. [GEOGRAPHIC_DATA]"
type input "Lolita. [GEOGRAPHIC_DATA]"
click at [332, 177] on input "Purok ilang ilang, Pukong [DATE], [GEOGRAPHIC_DATA], N.E" at bounding box center [362, 168] width 173 height 23
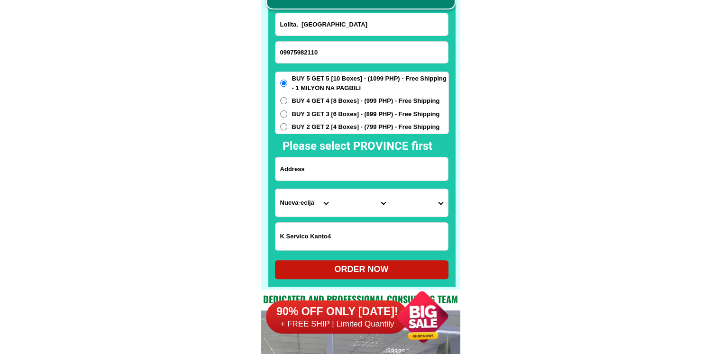
paste input "prk sanfransesco BRG buto tampakan south mendanao"
type input "prk sanfransesco BRG buto tampakan south mendanao"
click at [302, 210] on select "Province [GEOGRAPHIC_DATA] [GEOGRAPHIC_DATA] [GEOGRAPHIC_DATA] [GEOGRAPHIC_DATA…" at bounding box center [304, 203] width 57 height 28
click at [400, 176] on input "prk sanfransesco BRG buto tampakan south mendanao" at bounding box center [362, 168] width 173 height 23
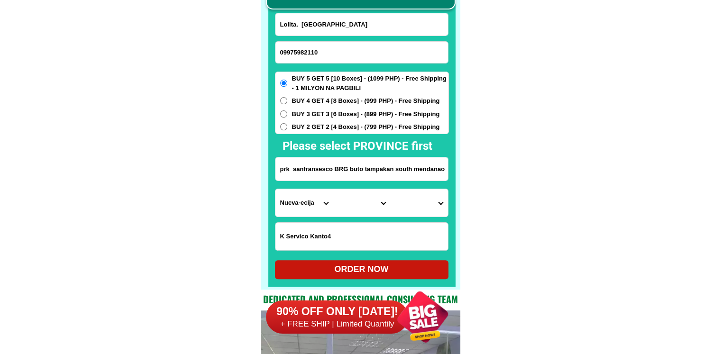
drag, startPoint x: 401, startPoint y: 169, endPoint x: 457, endPoint y: 172, distance: 56.0
click at [457, 172] on div "CASH ON DELIVERY (COD) FREE SHIPPING (Receive after 4-10 days of shipping) COMP…" at bounding box center [360, 121] width 199 height 337
click at [300, 203] on select "Province [GEOGRAPHIC_DATA] [GEOGRAPHIC_DATA] [GEOGRAPHIC_DATA] [GEOGRAPHIC_DATA…" at bounding box center [304, 203] width 57 height 28
click at [391, 167] on input "prk sanfransesco BRG buto tampakan south mendanao" at bounding box center [362, 168] width 173 height 23
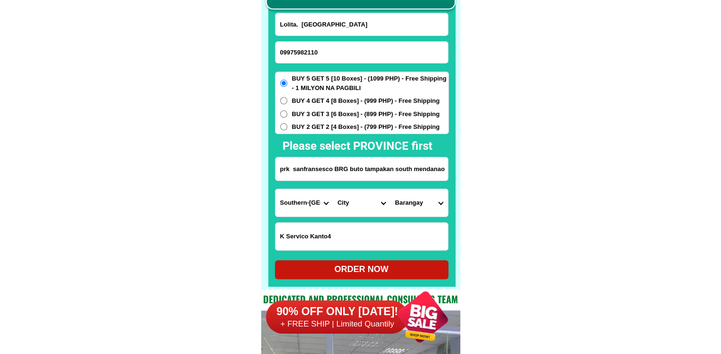
click at [391, 167] on input "prk sanfransesco BRG buto tampakan south mendanao" at bounding box center [362, 168] width 173 height 23
click at [311, 205] on select "Province [GEOGRAPHIC_DATA] [GEOGRAPHIC_DATA] [GEOGRAPHIC_DATA] [GEOGRAPHIC_DATA…" at bounding box center [304, 203] width 57 height 28
select select "63_995"
click at [276, 189] on select "Province [GEOGRAPHIC_DATA] [GEOGRAPHIC_DATA] [GEOGRAPHIC_DATA] [GEOGRAPHIC_DATA…" at bounding box center [304, 203] width 57 height 28
click at [366, 207] on select "City General-[GEOGRAPHIC_DATA]-city [GEOGRAPHIC_DATA]-[GEOGRAPHIC_DATA]-[GEOGRA…" at bounding box center [361, 203] width 57 height 28
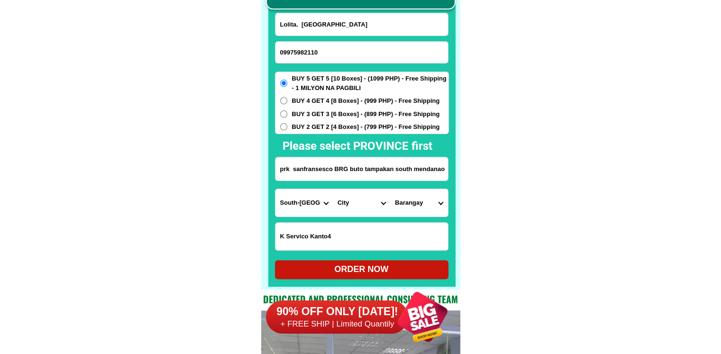
select select "63_9958319"
click at [441, 197] on select "Barangay Albagan Buto Danlag Kipalbig Lambayong Lampitak [GEOGRAPHIC_DATA] [GEO…" at bounding box center [418, 203] width 57 height 28
select select "63_99583199010"
drag, startPoint x: 587, startPoint y: 221, endPoint x: 567, endPoint y: 233, distance: 23.7
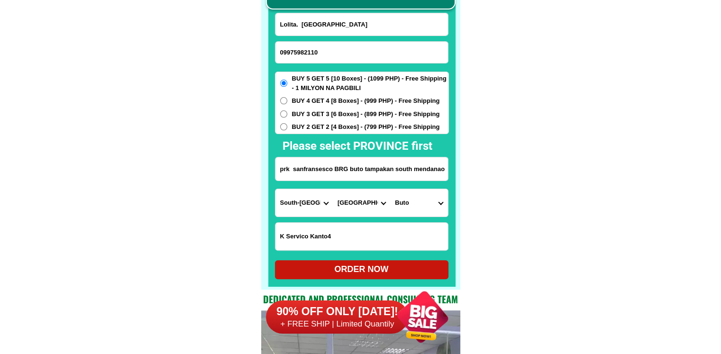
click at [416, 262] on div "ORDER NOW" at bounding box center [362, 269] width 174 height 19
type input "prk sanfransesco BRG buto tampakan south mendanao"
radio input "true"
click at [334, 62] on input "09975982110" at bounding box center [362, 52] width 173 height 21
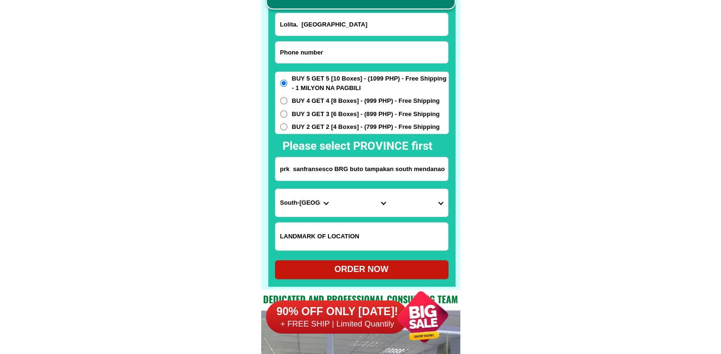
paste input "0910 532 6059"
click at [308, 54] on input "0910 532 6059" at bounding box center [362, 52] width 173 height 21
type input "0910 5326059"
click button "submit" at bounding box center [0, 0] width 0 height 0
radio input "true"
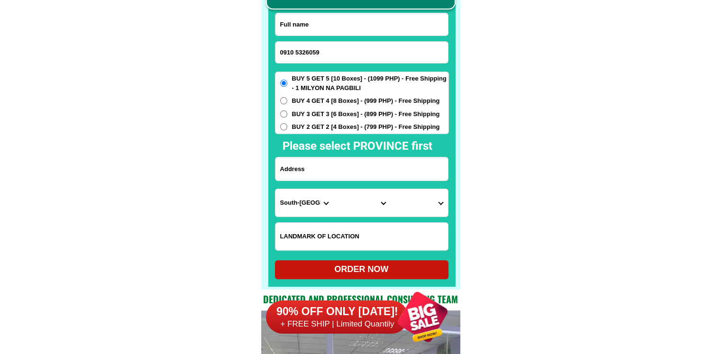
click at [296, 52] on input "0910 5326059" at bounding box center [362, 52] width 173 height 21
type input "09105326059"
drag, startPoint x: 350, startPoint y: 29, endPoint x: 340, endPoint y: 4, distance: 27.0
click at [350, 29] on input "Input full_name" at bounding box center [362, 24] width 173 height 22
paste input "[PERSON_NAME]"
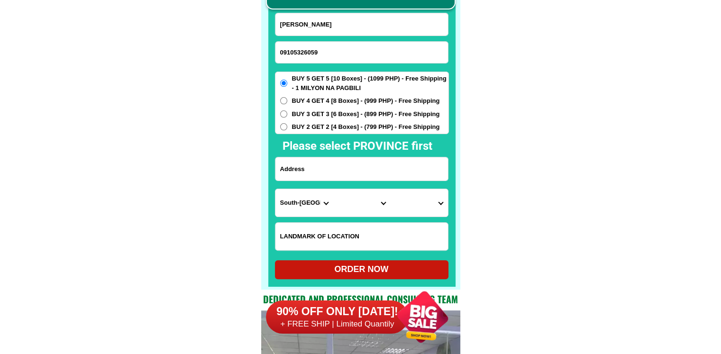
type input "[PERSON_NAME]"
click at [352, 166] on input "Input address" at bounding box center [362, 168] width 173 height 23
paste input "1516 Crumb [GEOGRAPHIC_DATA] [GEOGRAPHIC_DATA] [GEOGRAPHIC_DATA] [GEOGRAPHIC_DA…"
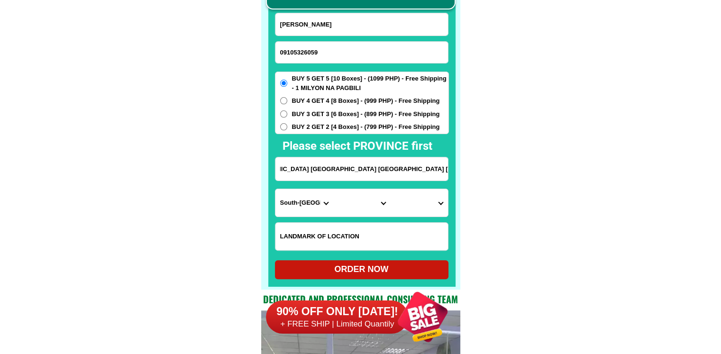
type input "1516 Crumb [GEOGRAPHIC_DATA] [GEOGRAPHIC_DATA] [GEOGRAPHIC_DATA] [GEOGRAPHIC_DA…"
drag, startPoint x: 355, startPoint y: 176, endPoint x: 550, endPoint y: 175, distance: 194.9
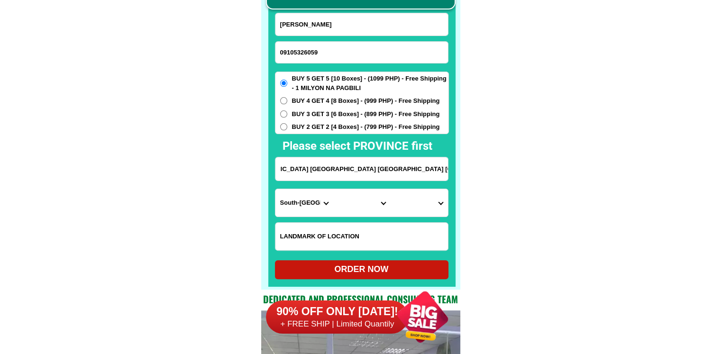
click at [310, 203] on select "Province [GEOGRAPHIC_DATA] [GEOGRAPHIC_DATA] [GEOGRAPHIC_DATA] [GEOGRAPHIC_DATA…" at bounding box center [304, 203] width 57 height 28
select select "63_738"
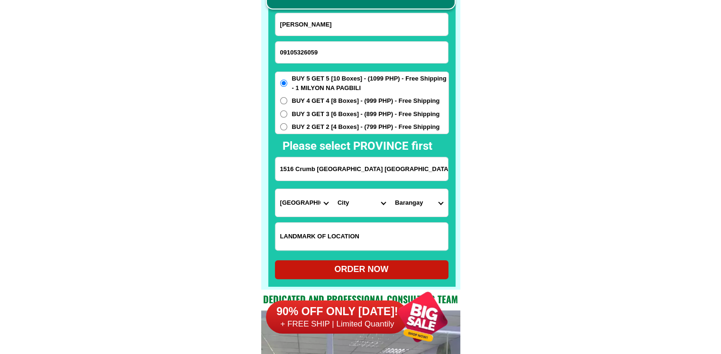
click at [357, 196] on select "City [GEOGRAPHIC_DATA] [GEOGRAPHIC_DATA]-city [GEOGRAPHIC_DATA] [GEOGRAPHIC_DAT…" at bounding box center [361, 203] width 57 height 28
select select "63_7385989"
click at [418, 203] on select "Barangay Aplaya Balabag Binaton Cogon [US_STATE] Dawis Dulangan Goma Igpit Kapa…" at bounding box center [418, 203] width 57 height 28
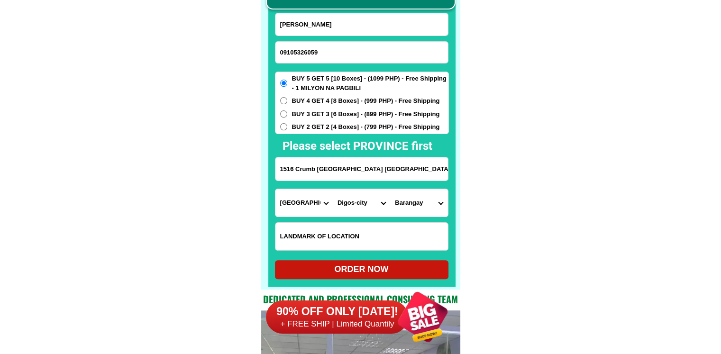
click at [418, 203] on select "Barangay Aplaya Balabag Binaton Cogon [US_STATE] Dawis Dulangan Goma Igpit Kapa…" at bounding box center [418, 203] width 57 height 28
click at [423, 204] on select "Barangay Aplaya Balabag Binaton Cogon [US_STATE] Dawis Dulangan Goma Igpit Kapa…" at bounding box center [418, 203] width 57 height 28
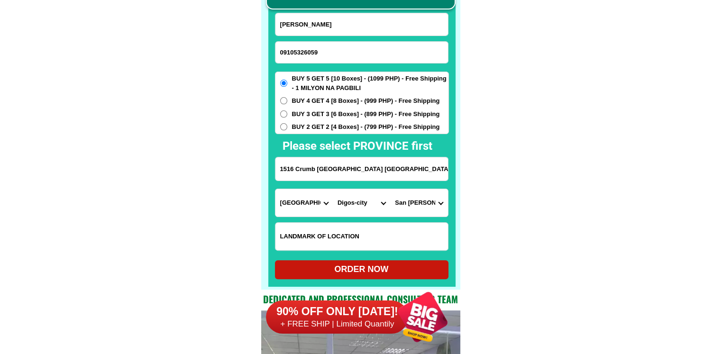
click at [426, 200] on select "Barangay Aplaya Balabag Binaton Cogon [US_STATE] Dawis Dulangan Goma Igpit Kapa…" at bounding box center [418, 203] width 57 height 28
drag, startPoint x: 580, startPoint y: 223, endPoint x: 527, endPoint y: 211, distance: 54.9
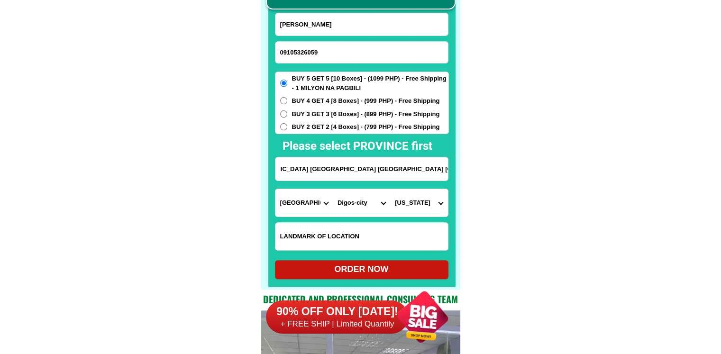
drag, startPoint x: 408, startPoint y: 172, endPoint x: 487, endPoint y: 171, distance: 78.7
click at [440, 204] on select "Barangay Aplaya Balabag Binaton Cogon [US_STATE] Dawis Dulangan Goma Igpit Kapa…" at bounding box center [418, 203] width 57 height 28
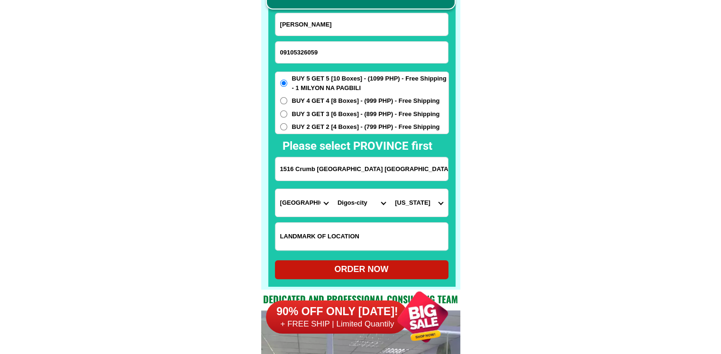
click at [414, 202] on select "Barangay Aplaya Balabag Binaton Cogon [US_STATE] Dawis Dulangan Goma Igpit Kapa…" at bounding box center [418, 203] width 57 height 28
click at [368, 165] on input "1516 Crumb [GEOGRAPHIC_DATA] [GEOGRAPHIC_DATA] [GEOGRAPHIC_DATA] [GEOGRAPHIC_DA…" at bounding box center [362, 168] width 173 height 23
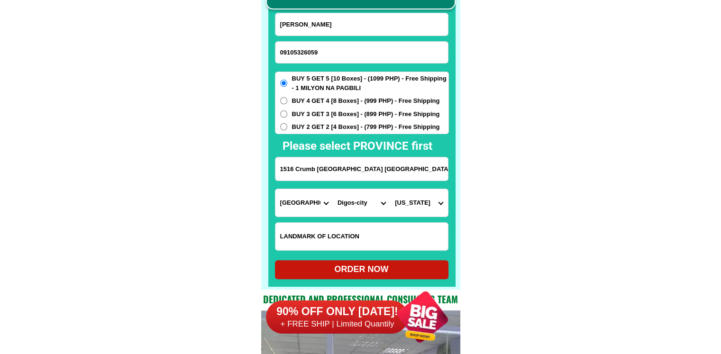
click at [423, 203] on select "Barangay Aplaya Balabag Binaton Cogon [US_STATE] Dawis Dulangan Goma Igpit Kapa…" at bounding box center [418, 203] width 57 height 28
select select "63_73859894812"
click at [390, 189] on select "Barangay Aplaya Balabag Binaton Cogon [US_STATE] Dawis Dulangan Goma Igpit Kapa…" at bounding box center [418, 203] width 57 height 28
click at [404, 273] on div "ORDER NOW" at bounding box center [362, 269] width 174 height 13
type input "[PERSON_NAME]"
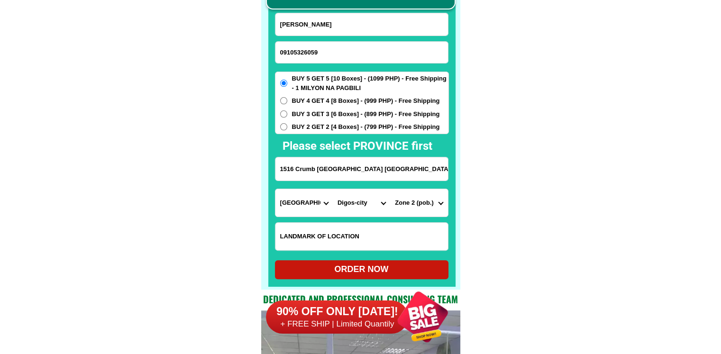
radio input "true"
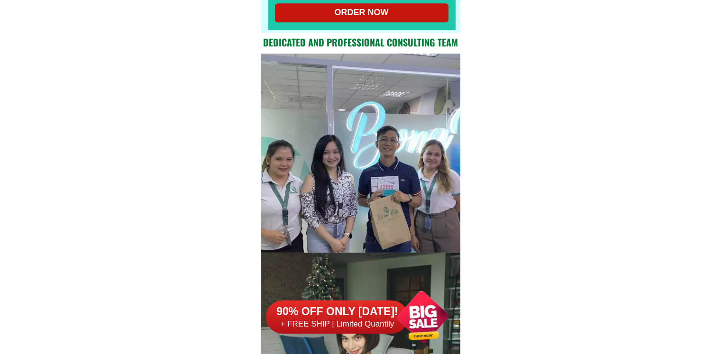
scroll to position [7704, 0]
